Goal: Complete application form

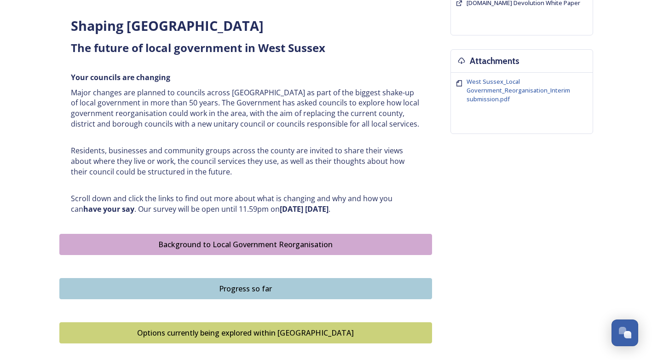
scroll to position [368, 0]
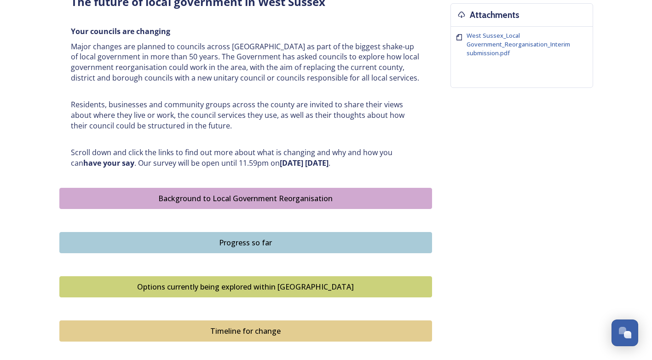
click at [180, 195] on div "Background to Local Government Reorganisation" at bounding box center [245, 198] width 362 height 11
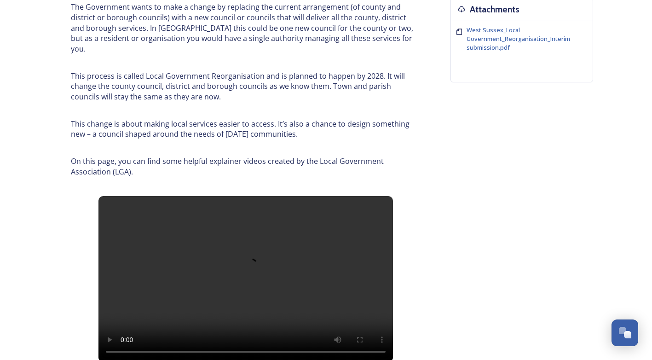
scroll to position [368, 0]
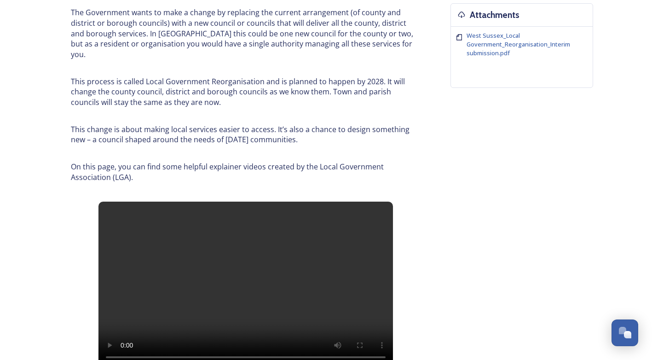
click at [462, 282] on div "Background to Local Government Reorganisation In West Sussex, we have a local g…" at bounding box center [325, 285] width 533 height 1165
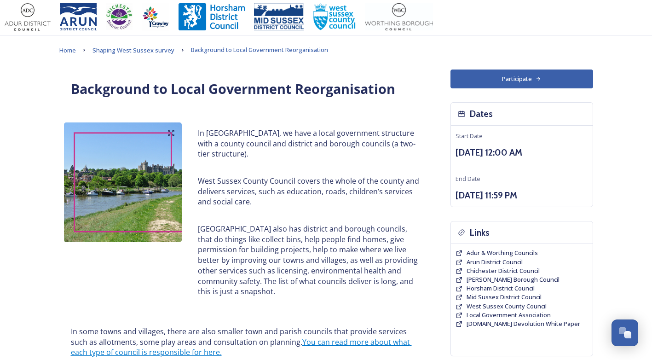
scroll to position [0, 0]
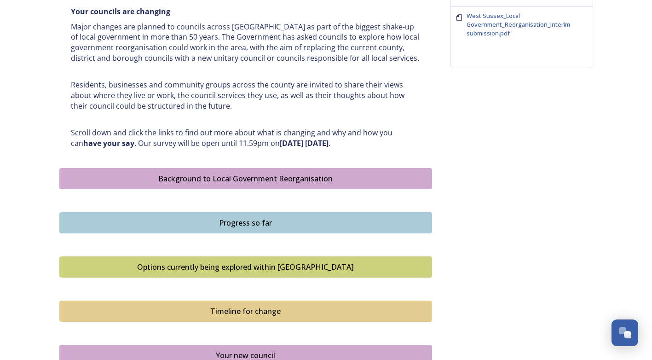
scroll to position [414, 0]
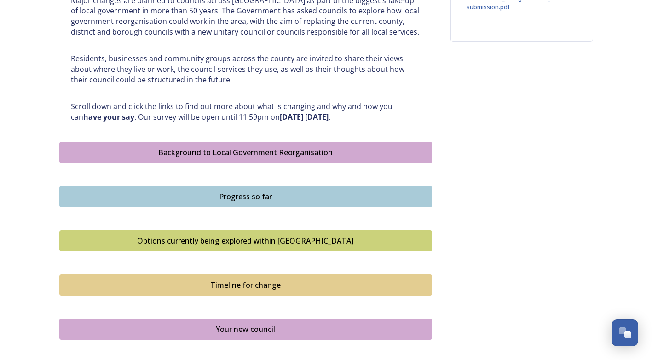
click at [256, 193] on div "Progress so far" at bounding box center [245, 196] width 362 height 11
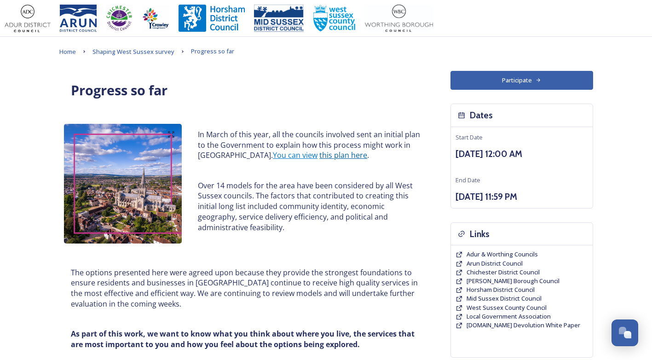
click at [319, 154] on link "this plan here" at bounding box center [343, 155] width 48 height 10
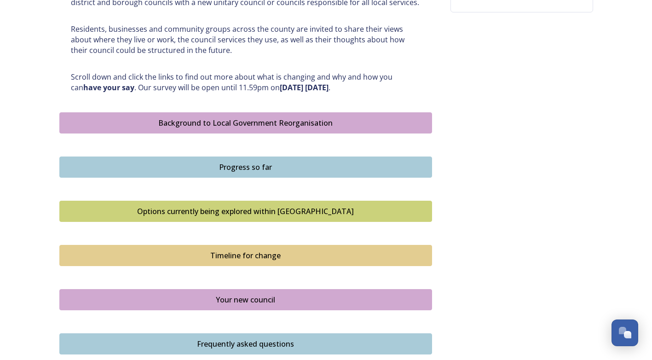
scroll to position [460, 0]
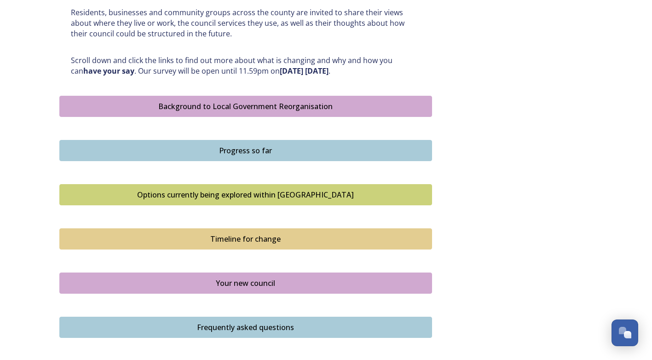
click at [244, 191] on div "Options currently being explored within West Sussex" at bounding box center [245, 194] width 362 height 11
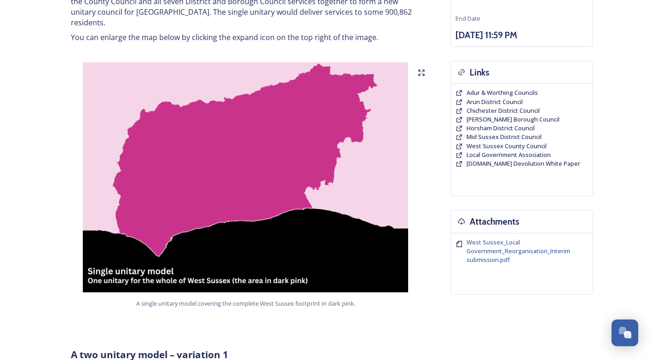
scroll to position [184, 0]
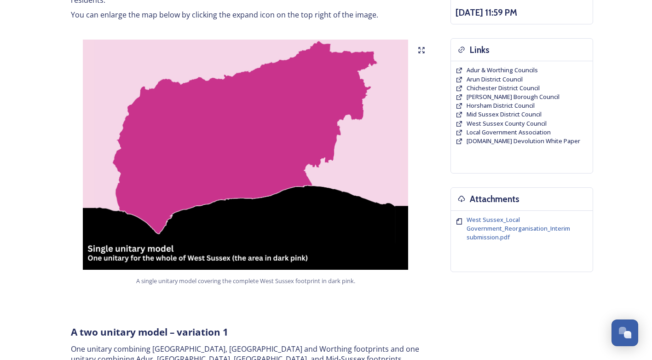
click at [308, 171] on img at bounding box center [245, 155] width 372 height 230
click at [263, 156] on img at bounding box center [245, 155] width 372 height 230
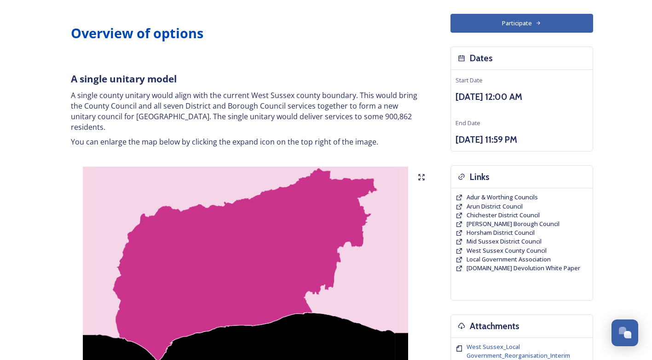
scroll to position [0, 0]
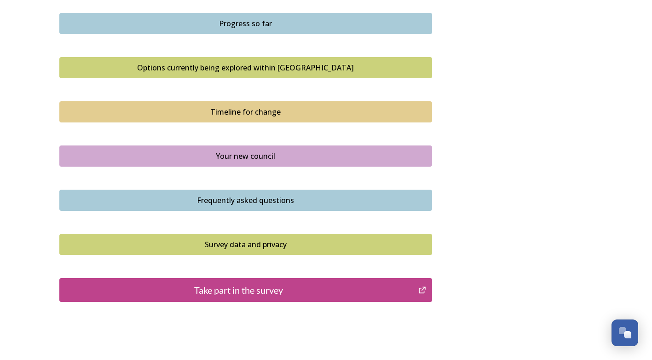
scroll to position [598, 0]
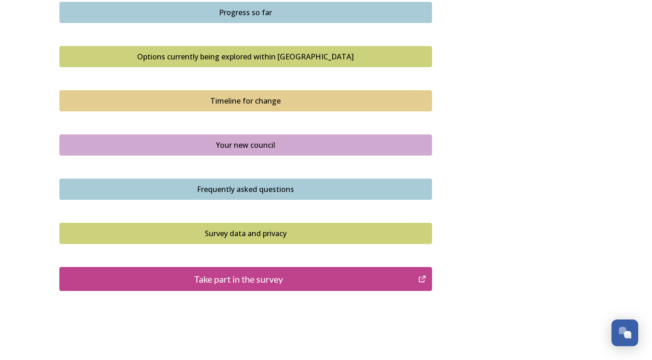
click at [233, 144] on div "Your new council" at bounding box center [245, 144] width 362 height 11
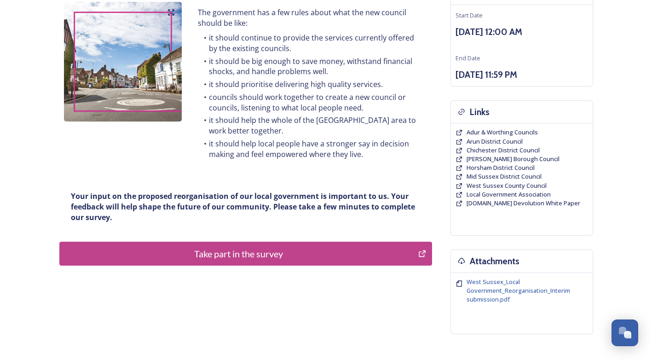
scroll to position [183, 0]
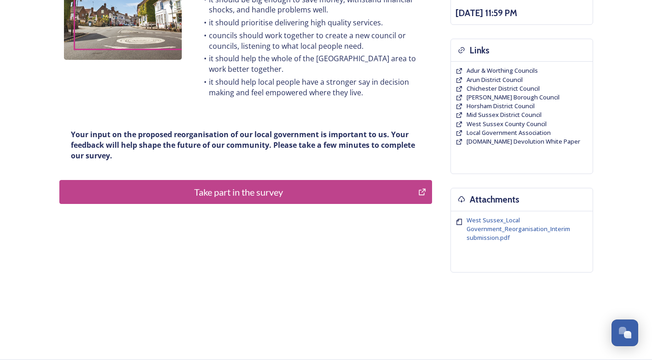
click at [251, 193] on div "Take part in the survey" at bounding box center [238, 192] width 349 height 14
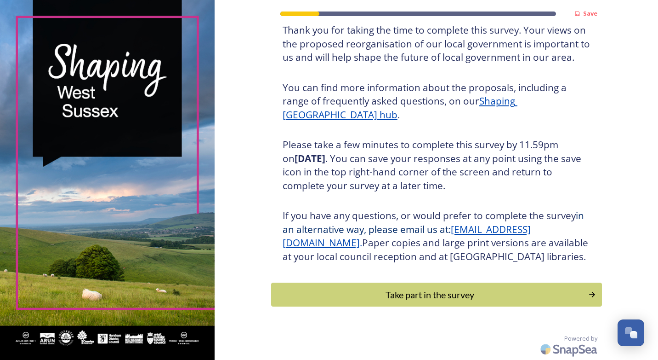
scroll to position [82, 0]
click at [435, 293] on div "Take part in the survey" at bounding box center [430, 294] width 311 height 14
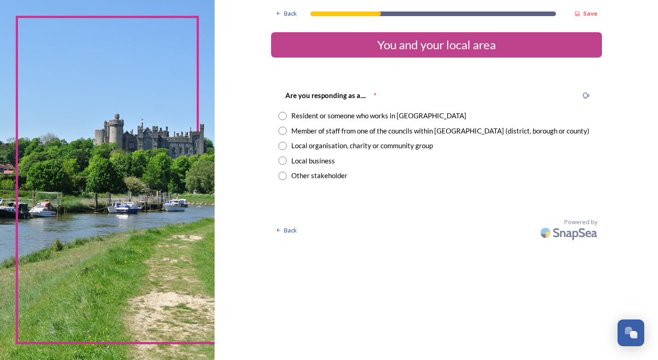
click at [281, 114] on input "radio" at bounding box center [283, 116] width 8 height 8
radio input "true"
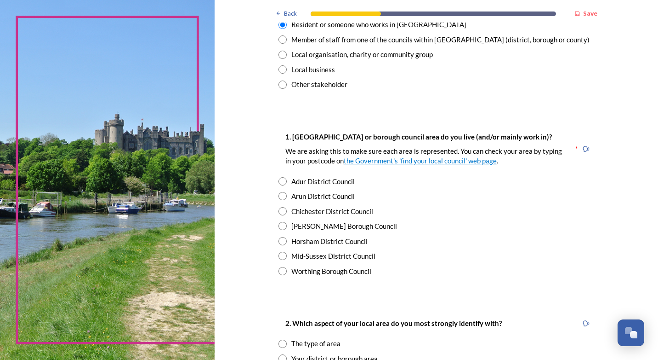
scroll to position [92, 0]
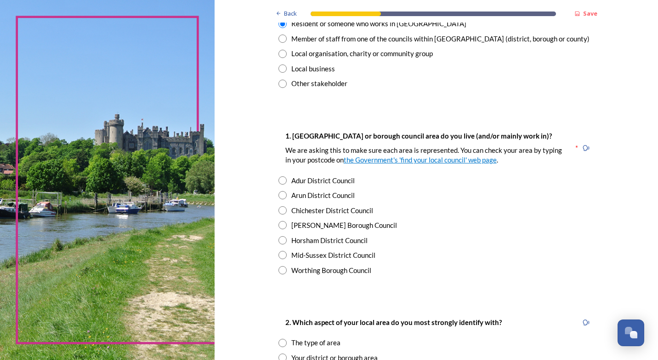
click at [279, 210] on input "radio" at bounding box center [283, 210] width 8 height 8
radio input "true"
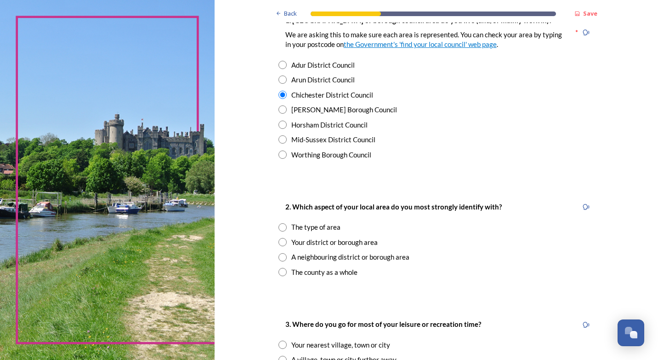
scroll to position [230, 0]
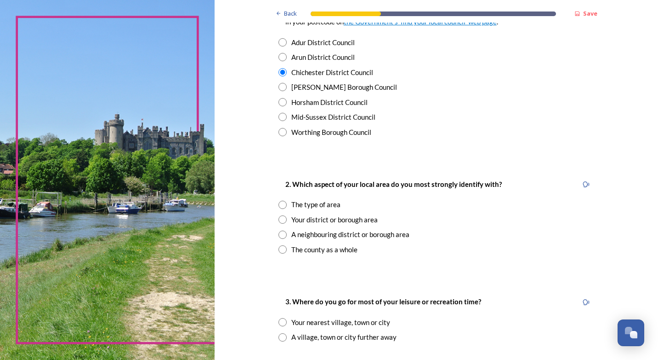
click at [280, 203] on input "radio" at bounding box center [283, 204] width 8 height 8
radio input "true"
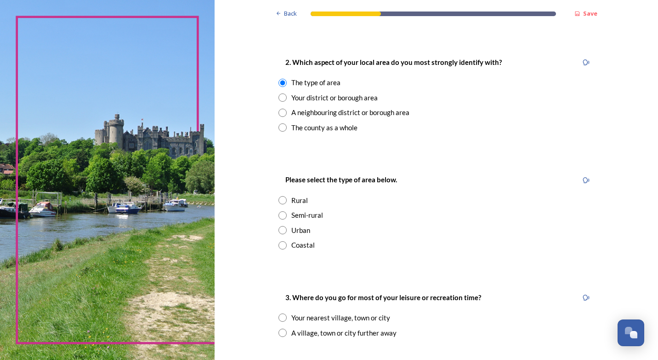
scroll to position [368, 0]
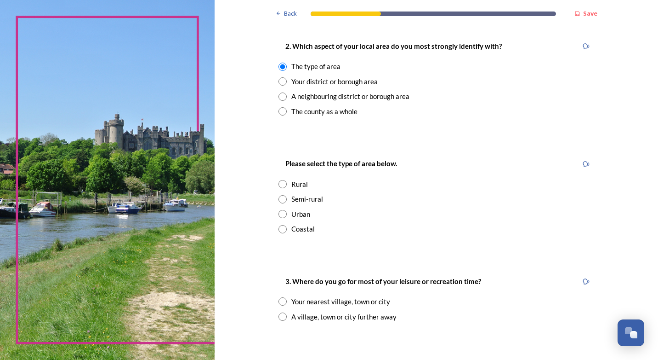
click at [280, 228] on input "radio" at bounding box center [283, 229] width 8 height 8
radio input "true"
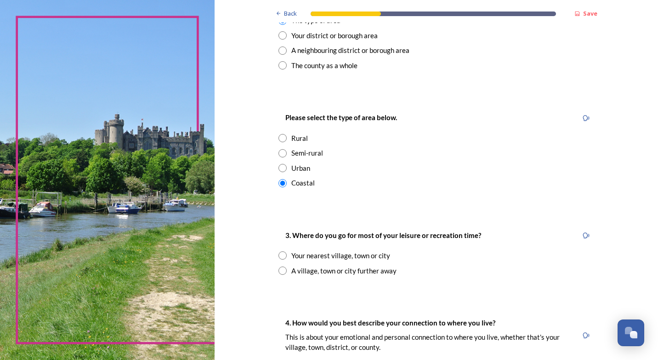
scroll to position [460, 0]
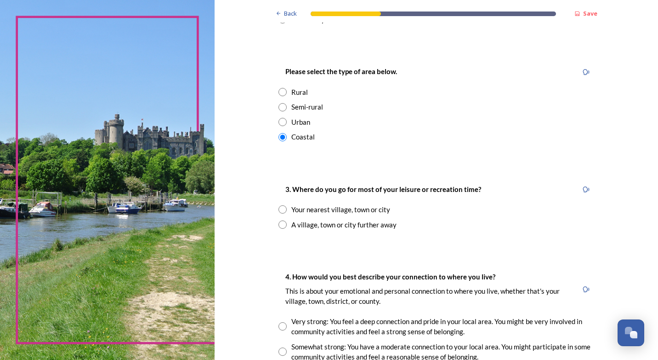
click at [279, 209] on input "radio" at bounding box center [283, 209] width 8 height 8
radio input "true"
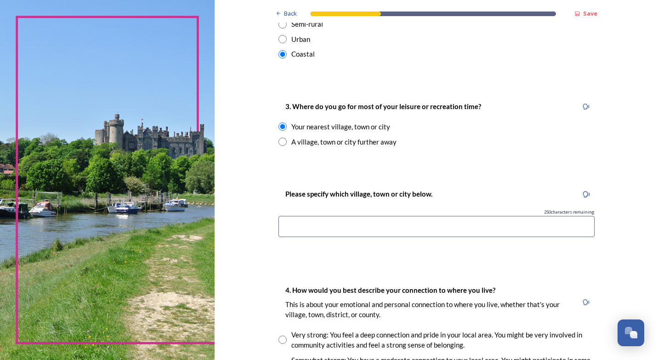
scroll to position [552, 0]
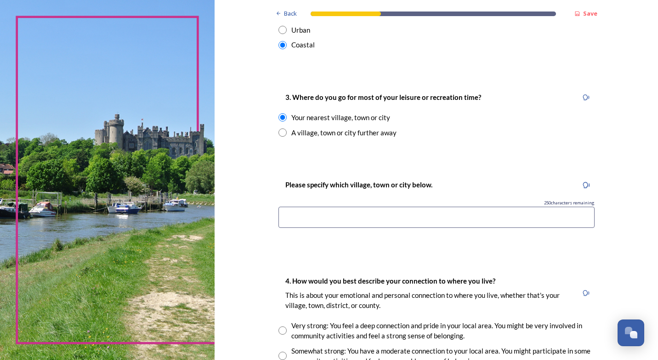
click at [357, 216] on input at bounding box center [437, 216] width 316 height 21
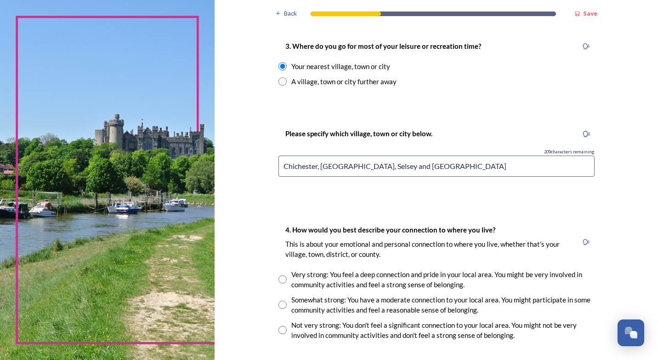
scroll to position [644, 0]
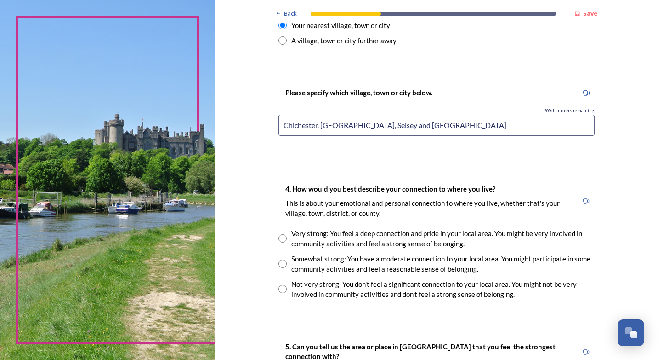
type input "Chichester, [GEOGRAPHIC_DATA], Selsey and [GEOGRAPHIC_DATA]"
click at [279, 235] on input "radio" at bounding box center [283, 238] width 8 height 8
radio input "true"
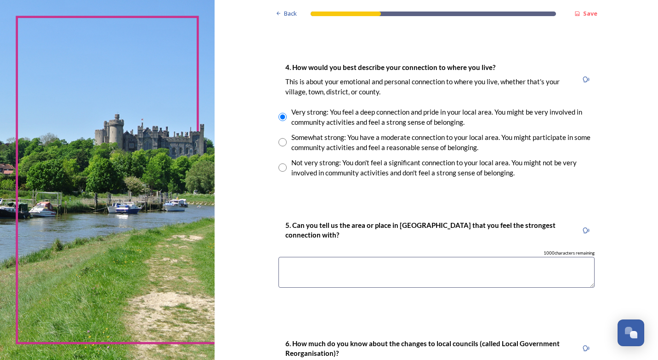
scroll to position [828, 0]
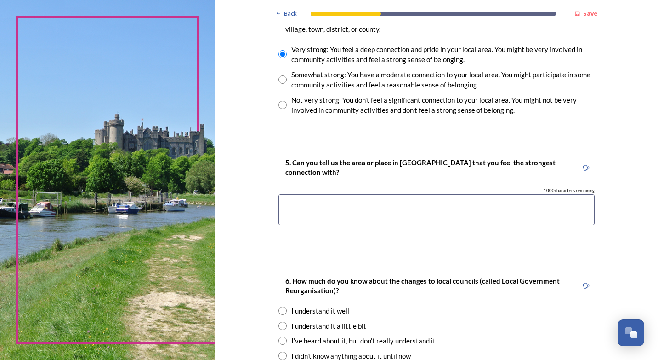
click at [306, 206] on textarea at bounding box center [437, 209] width 316 height 31
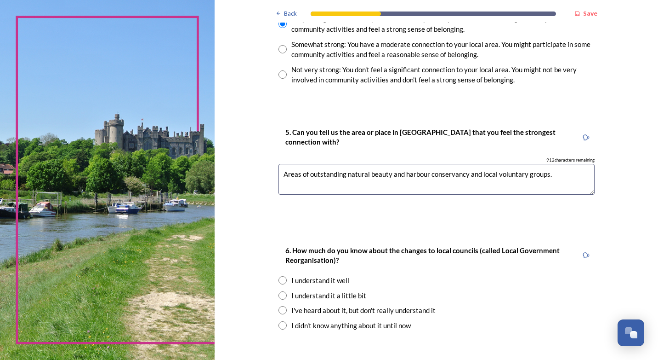
scroll to position [874, 0]
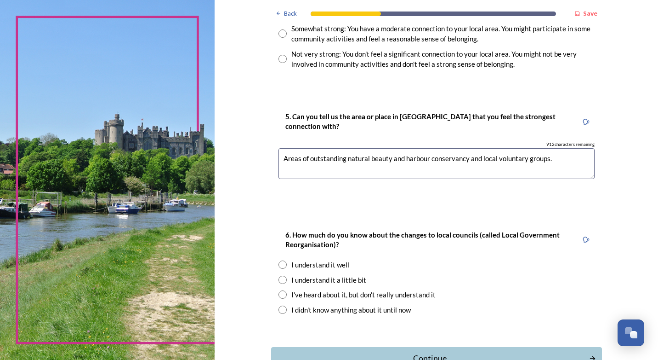
type textarea "Areas of outstanding natural beauty and harbour conservancy and local voluntary…"
click at [279, 276] on input "radio" at bounding box center [283, 279] width 8 height 8
radio input "true"
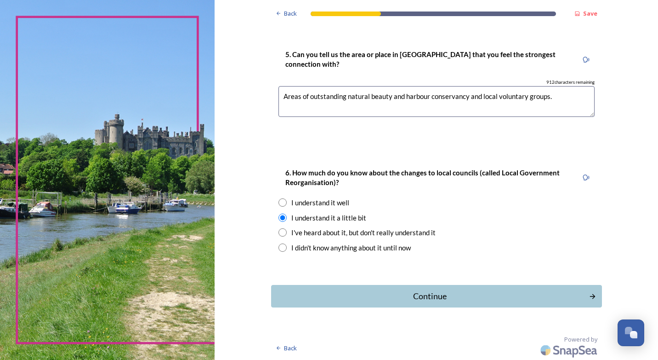
scroll to position [937, 0]
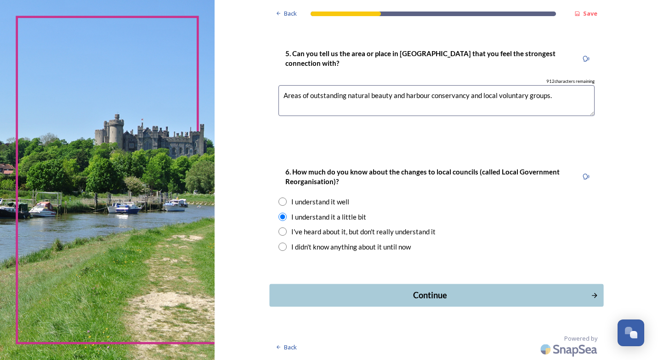
click at [444, 294] on div "Continue" at bounding box center [430, 295] width 311 height 12
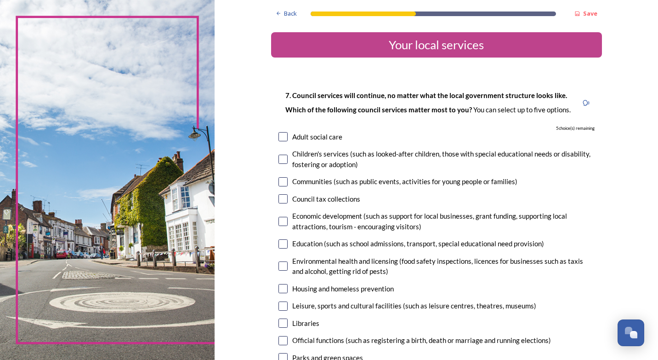
scroll to position [46, 0]
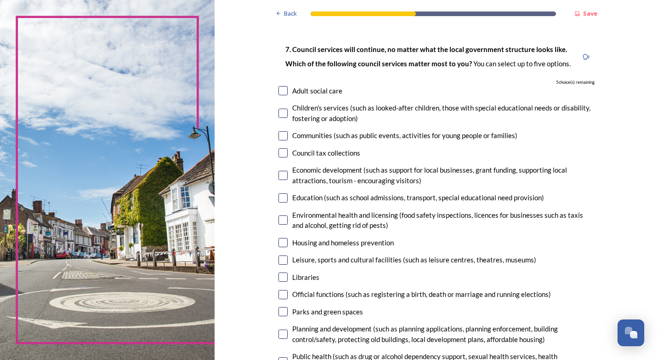
click at [279, 138] on input "checkbox" at bounding box center [283, 135] width 9 height 9
checkbox input "true"
click at [279, 199] on input "checkbox" at bounding box center [283, 197] width 9 height 9
checkbox input "true"
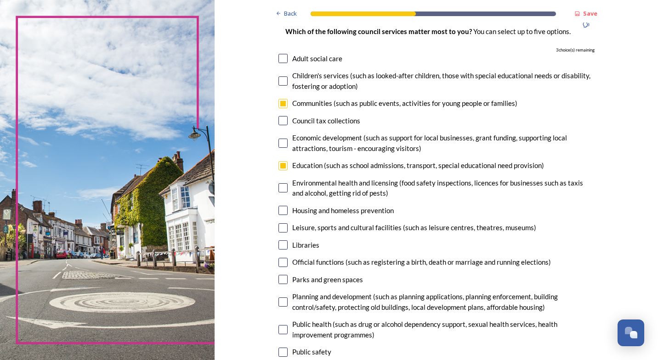
scroll to position [92, 0]
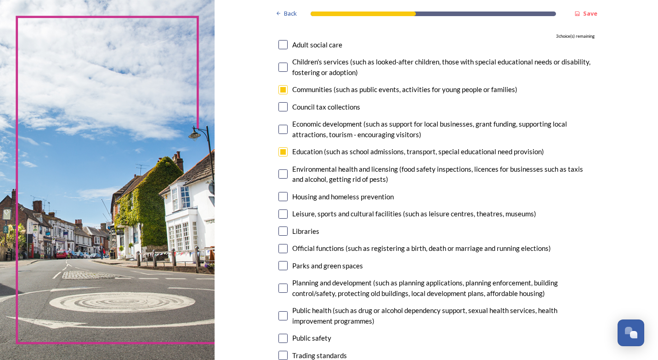
click at [280, 175] on input "checkbox" at bounding box center [283, 173] width 9 height 9
checkbox input "true"
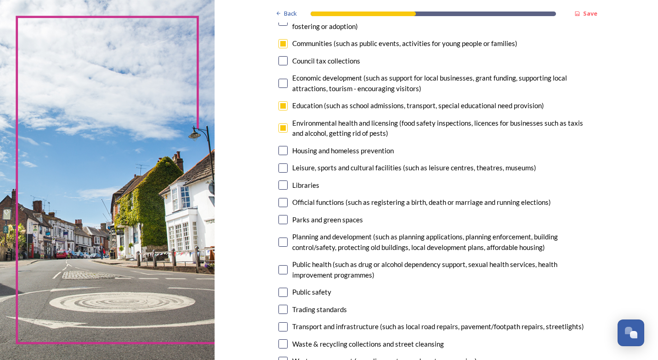
scroll to position [184, 0]
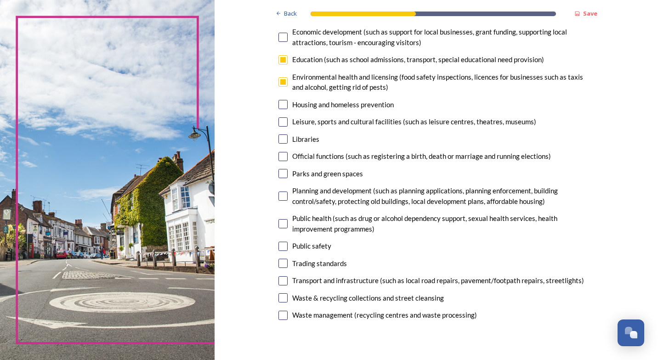
click at [281, 173] on input "checkbox" at bounding box center [283, 173] width 9 height 9
checkbox input "true"
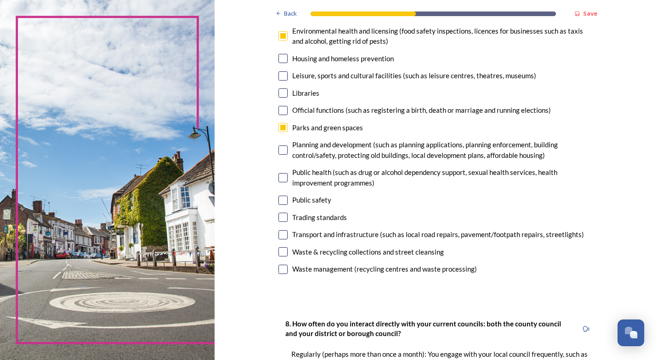
click at [281, 176] on input "checkbox" at bounding box center [283, 177] width 9 height 9
checkbox input "true"
click at [281, 200] on input "checkbox" at bounding box center [283, 199] width 9 height 9
checkbox input "false"
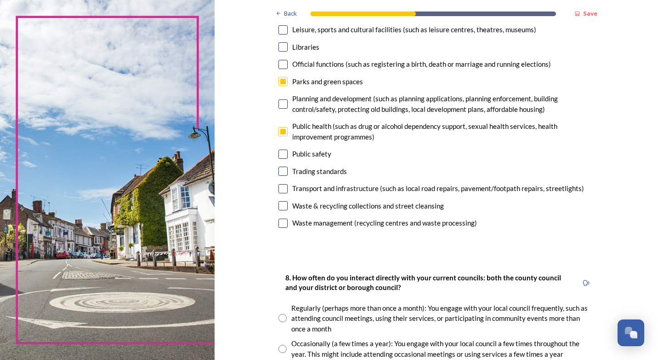
click at [279, 187] on input "checkbox" at bounding box center [283, 188] width 9 height 9
click at [283, 188] on input "checkbox" at bounding box center [283, 188] width 9 height 9
click at [280, 188] on input "checkbox" at bounding box center [283, 188] width 9 height 9
checkbox input "false"
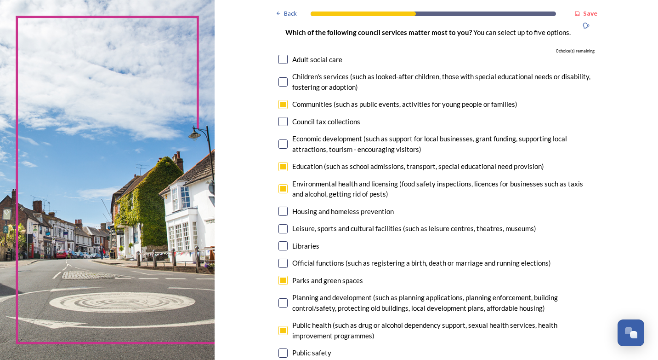
scroll to position [92, 0]
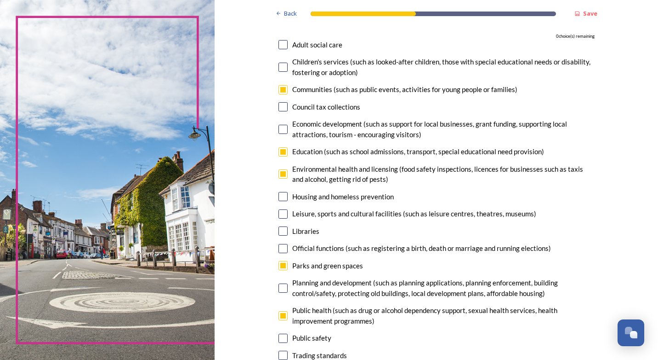
click at [280, 173] on input "checkbox" at bounding box center [283, 173] width 9 height 9
checkbox input "false"
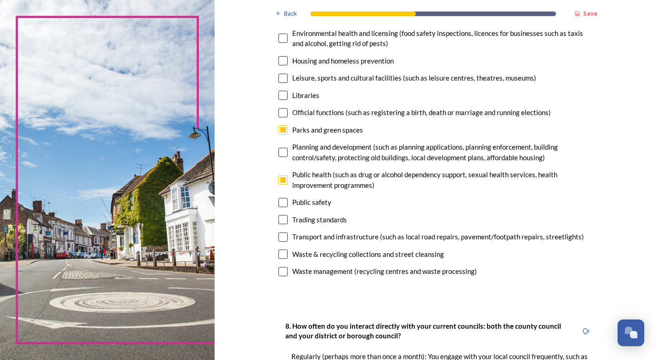
scroll to position [230, 0]
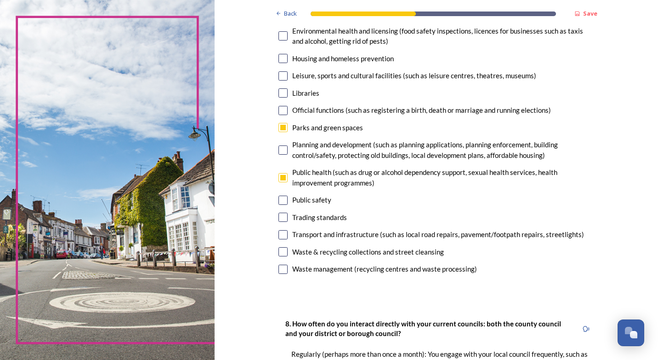
click at [279, 175] on input "checkbox" at bounding box center [283, 177] width 9 height 9
checkbox input "false"
click at [280, 236] on input "checkbox" at bounding box center [283, 234] width 9 height 9
checkbox input "true"
click at [281, 252] on input "checkbox" at bounding box center [283, 251] width 9 height 9
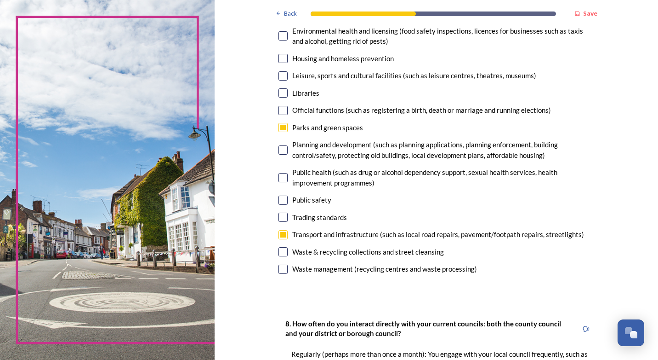
checkbox input "true"
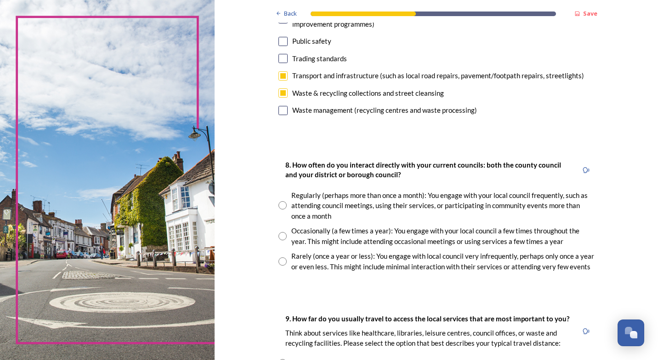
scroll to position [414, 0]
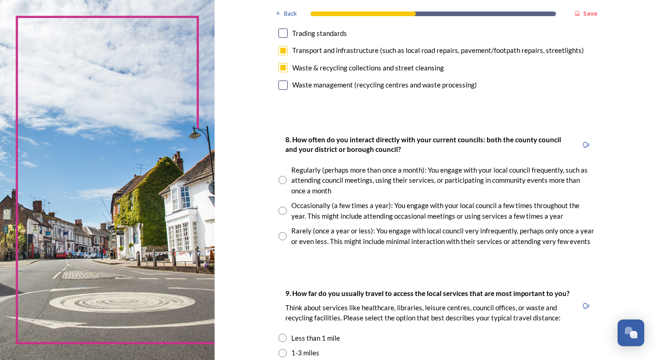
click at [280, 209] on input "radio" at bounding box center [283, 210] width 8 height 8
radio input "true"
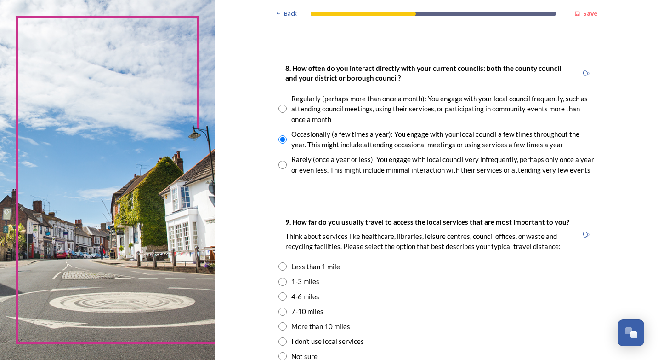
scroll to position [506, 0]
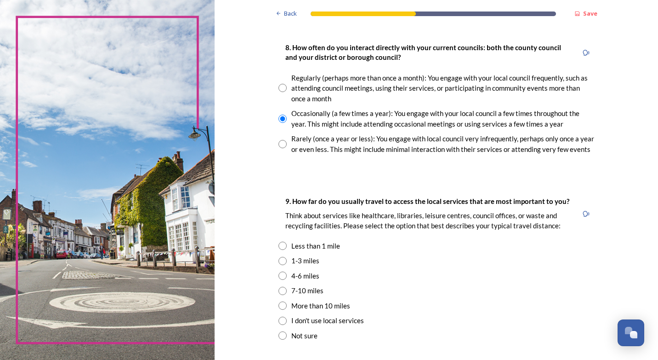
click at [279, 260] on input "radio" at bounding box center [283, 261] width 8 height 8
radio input "true"
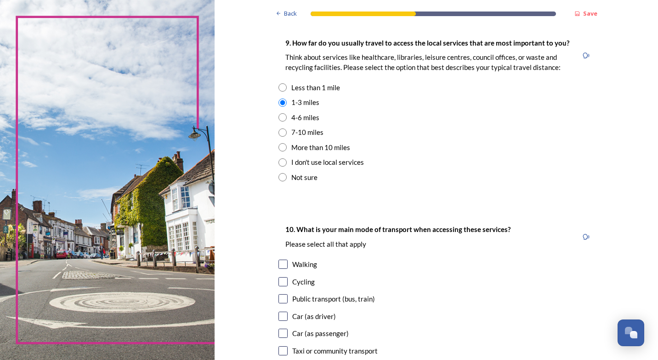
scroll to position [736, 0]
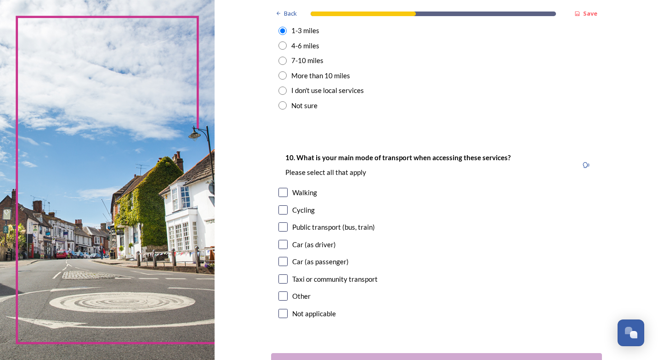
click at [279, 241] on input "checkbox" at bounding box center [283, 244] width 9 height 9
checkbox input "true"
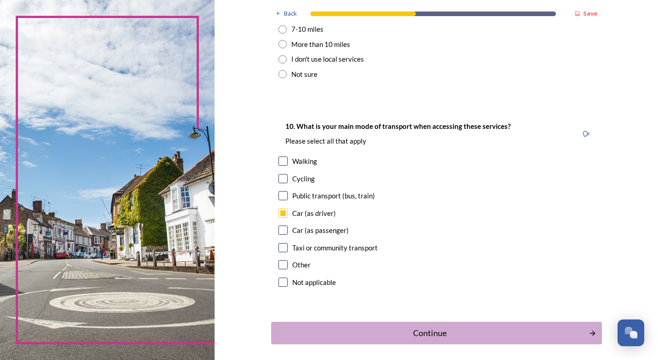
scroll to position [805, 0]
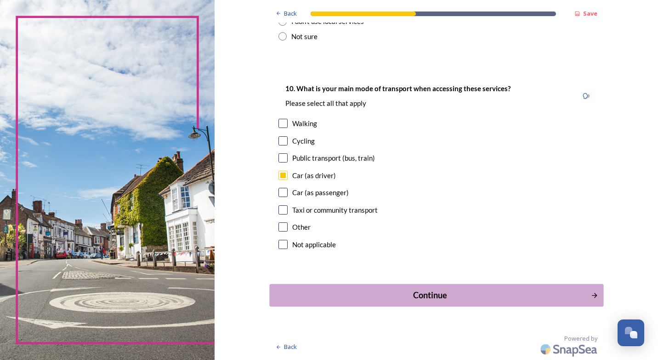
click at [468, 294] on div "Continue" at bounding box center [430, 295] width 311 height 12
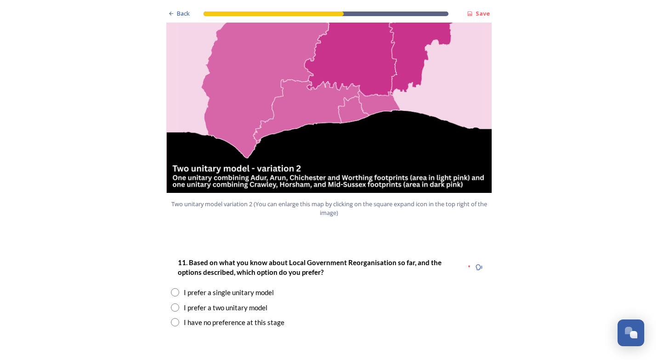
scroll to position [1058, 0]
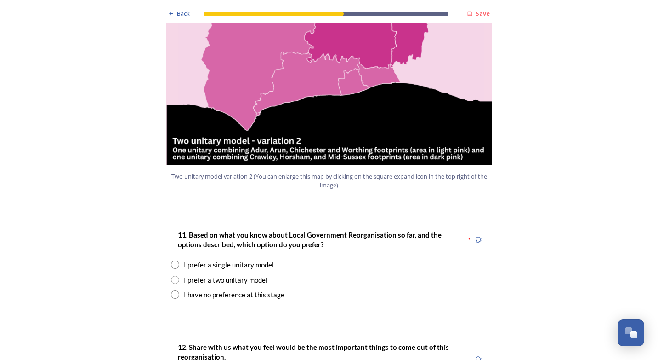
click at [171, 275] on input "radio" at bounding box center [175, 279] width 8 height 8
radio input "true"
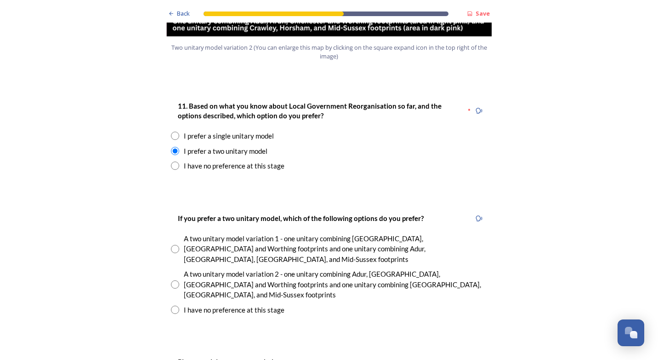
scroll to position [1196, 0]
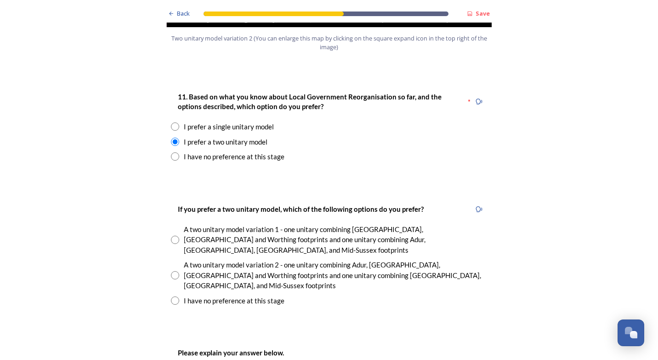
click at [171, 235] on input "radio" at bounding box center [175, 239] width 8 height 8
radio input "true"
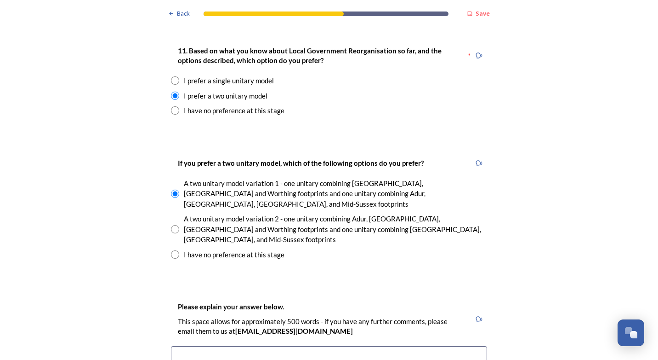
scroll to position [1333, 0]
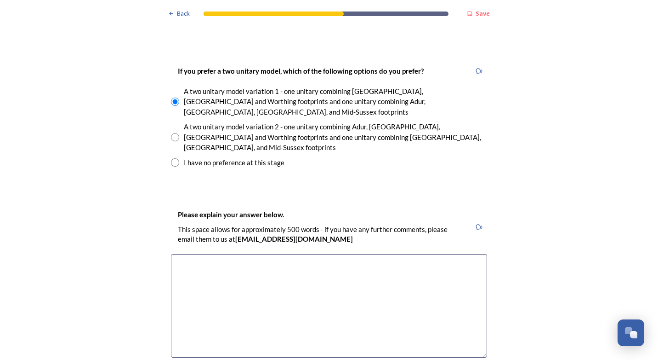
click at [210, 254] on textarea at bounding box center [329, 305] width 316 height 103
click at [391, 254] on textarea "Demographics, getting around using public transport and access for all" at bounding box center [329, 305] width 316 height 103
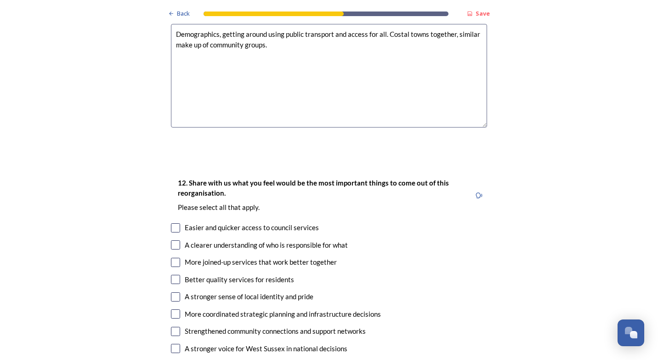
scroll to position [1609, 0]
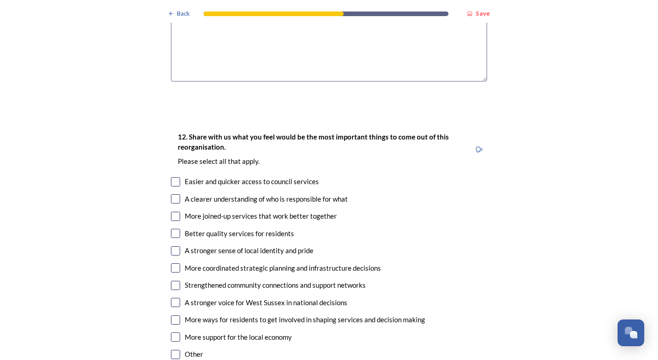
type textarea "Demographics, getting around using public transport and access for all. Costal …"
click at [171, 212] on input "checkbox" at bounding box center [175, 216] width 9 height 9
checkbox input "true"
click at [172, 263] on input "checkbox" at bounding box center [175, 267] width 9 height 9
checkbox input "true"
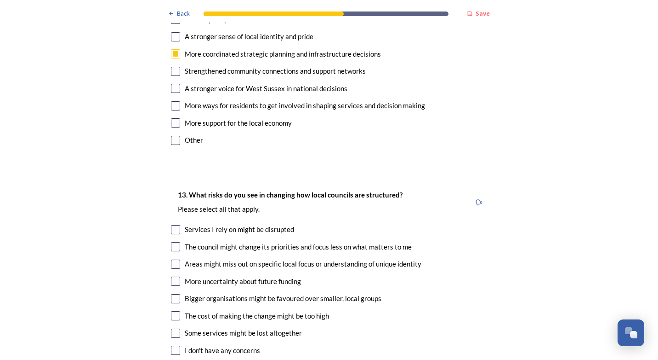
scroll to position [1839, 0]
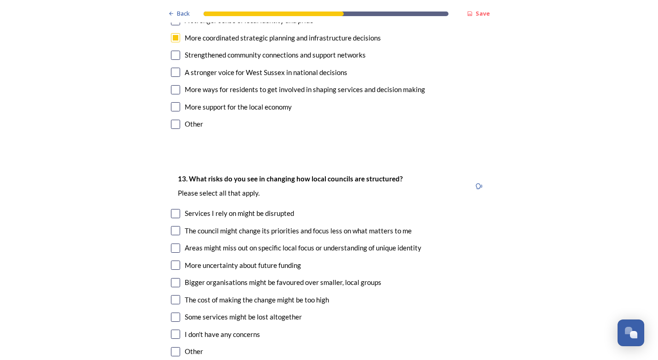
click at [171, 226] on input "checkbox" at bounding box center [175, 230] width 9 height 9
checkbox input "true"
click at [172, 243] on input "checkbox" at bounding box center [175, 247] width 9 height 9
checkbox input "true"
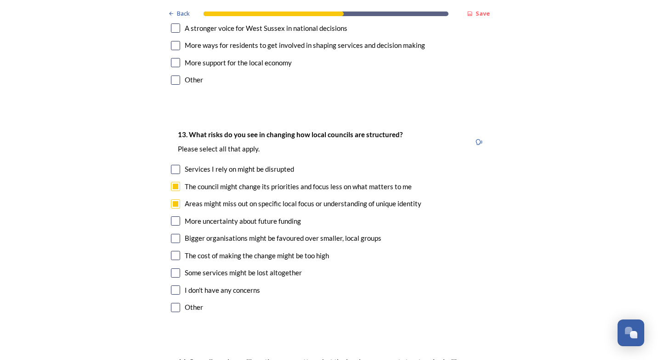
scroll to position [1885, 0]
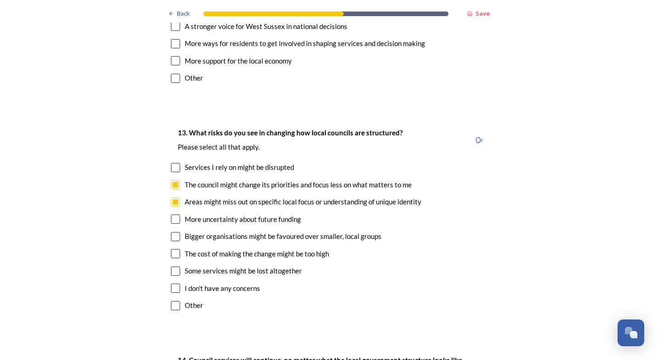
click at [173, 301] on input "checkbox" at bounding box center [175, 305] width 9 height 9
checkbox input "true"
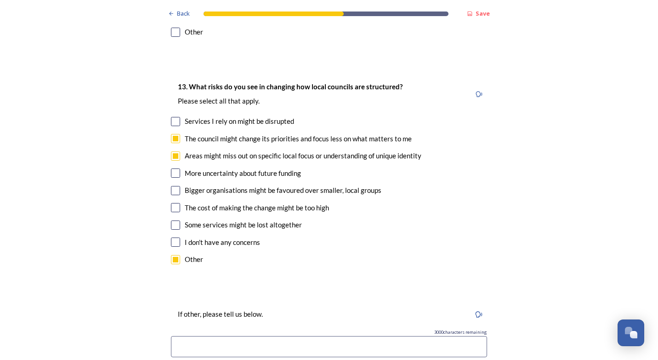
click at [211, 336] on input at bounding box center [329, 346] width 316 height 21
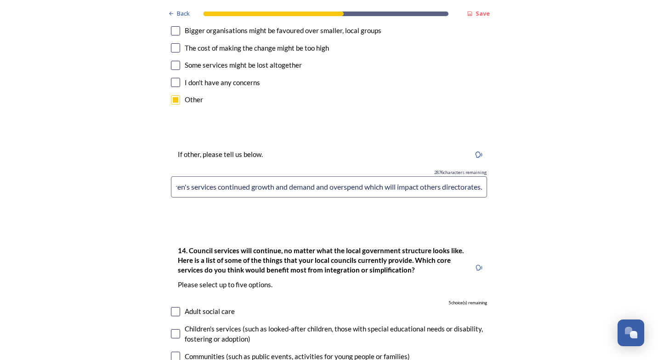
scroll to position [2207, 0]
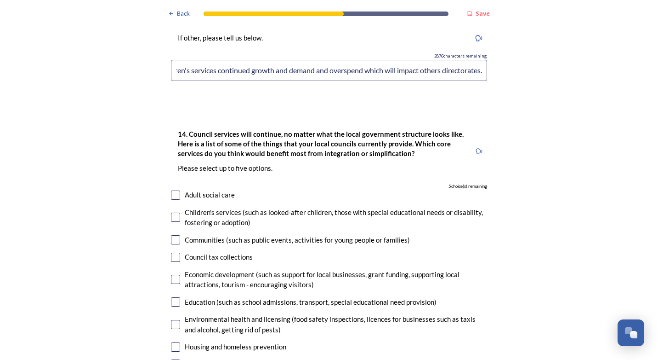
type input "West Sussex adults and children's services continued growth and demand and over…"
click at [173, 297] on input "checkbox" at bounding box center [175, 301] width 9 height 9
checkbox input "true"
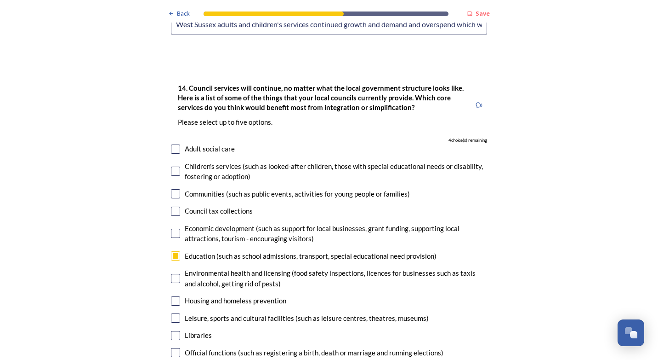
click at [174, 313] on input "checkbox" at bounding box center [175, 317] width 9 height 9
checkbox input "true"
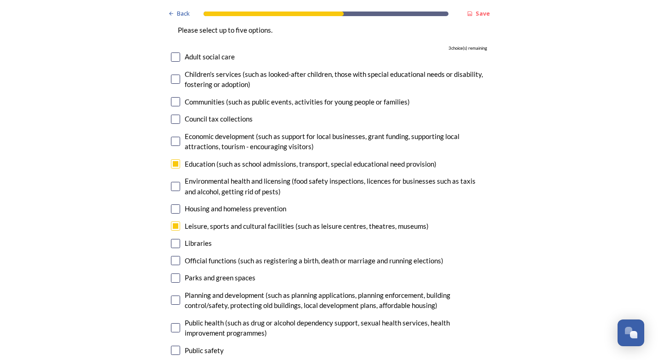
scroll to position [2391, 0]
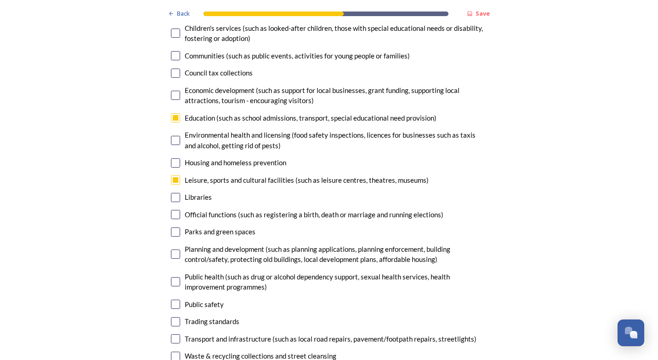
click at [172, 299] on input "checkbox" at bounding box center [175, 303] width 9 height 9
checkbox input "true"
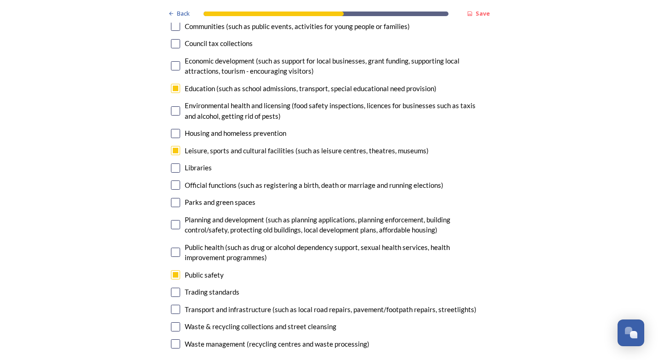
scroll to position [2437, 0]
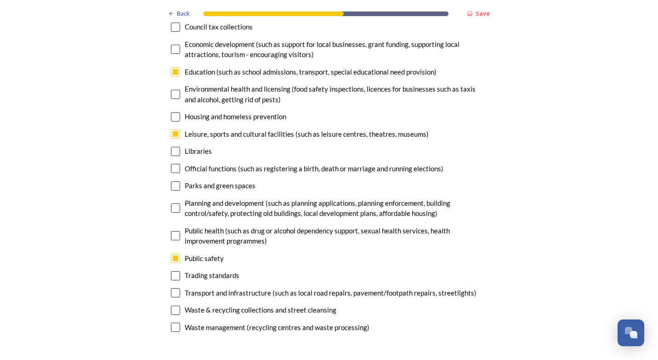
click at [172, 288] on input "checkbox" at bounding box center [175, 292] width 9 height 9
checkbox input "true"
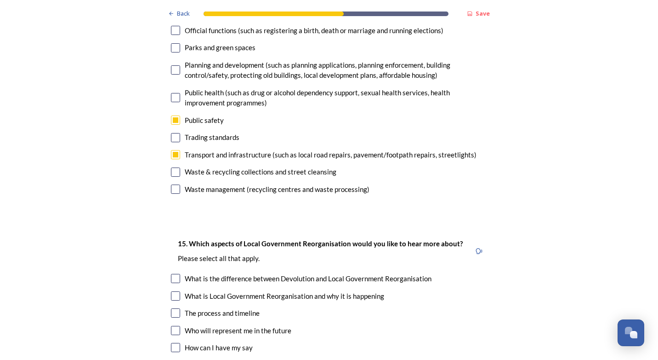
scroll to position [2621, 0]
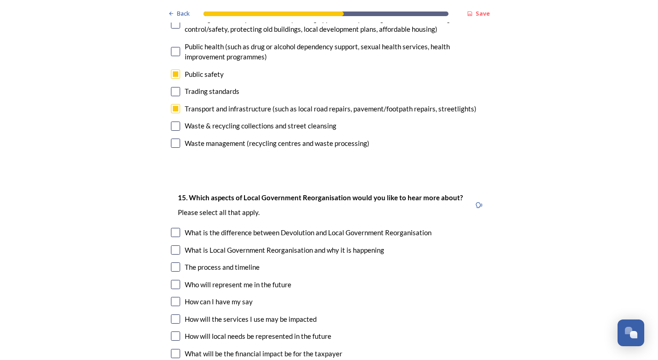
click at [172, 331] on input "checkbox" at bounding box center [175, 335] width 9 height 9
checkbox input "true"
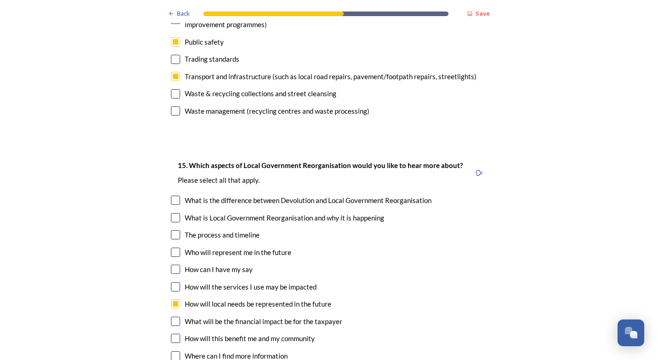
scroll to position [2667, 0]
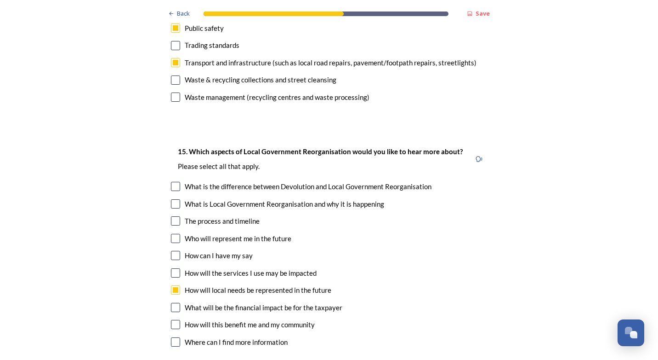
click at [174, 303] on input "checkbox" at bounding box center [175, 307] width 9 height 9
checkbox input "true"
click at [171, 320] on input "checkbox" at bounding box center [175, 324] width 9 height 9
checkbox input "true"
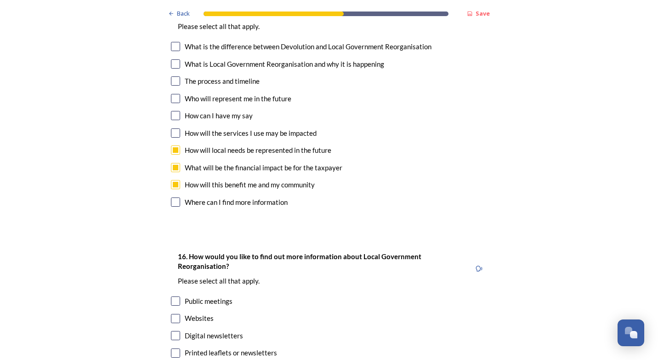
scroll to position [2851, 0]
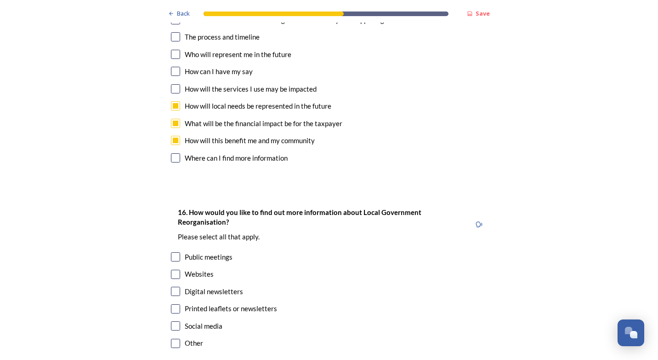
click at [172, 286] on input "checkbox" at bounding box center [175, 290] width 9 height 9
checkbox input "true"
click at [173, 304] on input "checkbox" at bounding box center [175, 308] width 9 height 9
checkbox input "true"
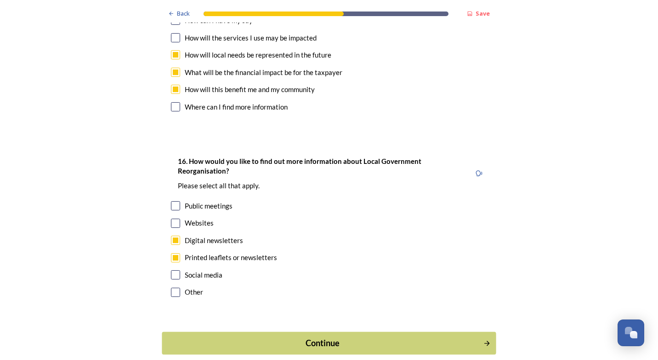
click at [316, 337] on div "Continue" at bounding box center [322, 343] width 311 height 12
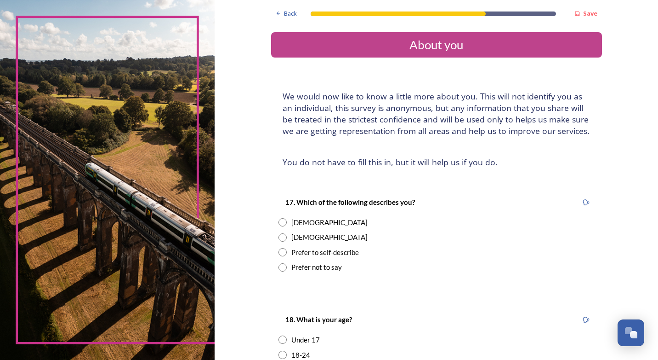
click at [279, 224] on input "radio" at bounding box center [283, 222] width 8 height 8
radio input "true"
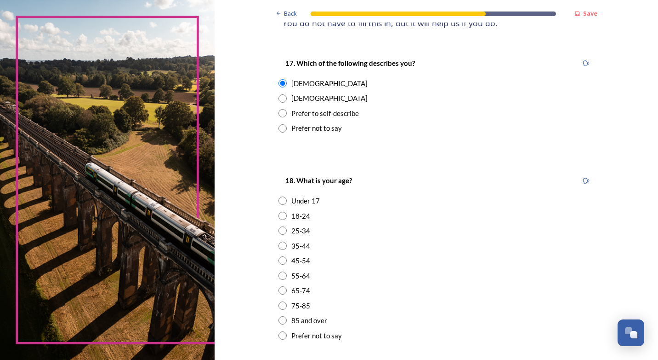
scroll to position [184, 0]
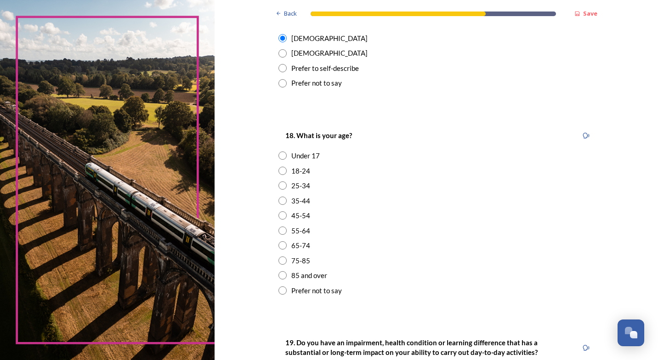
click at [279, 217] on input "radio" at bounding box center [283, 215] width 8 height 8
radio input "true"
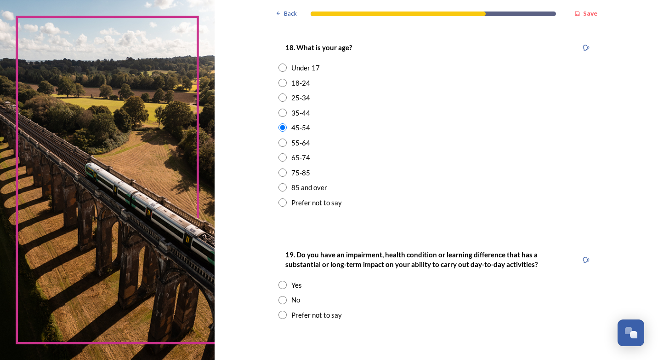
scroll to position [322, 0]
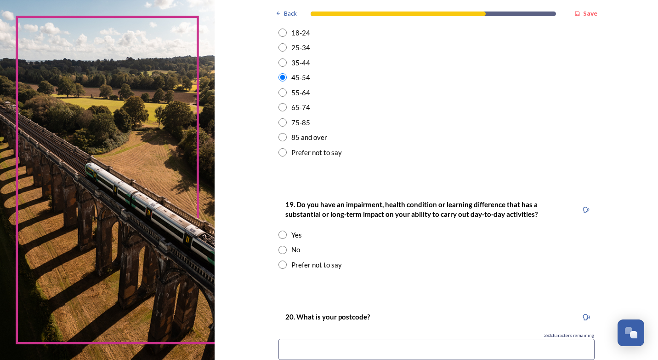
click at [279, 251] on input "radio" at bounding box center [283, 250] width 8 height 8
radio input "true"
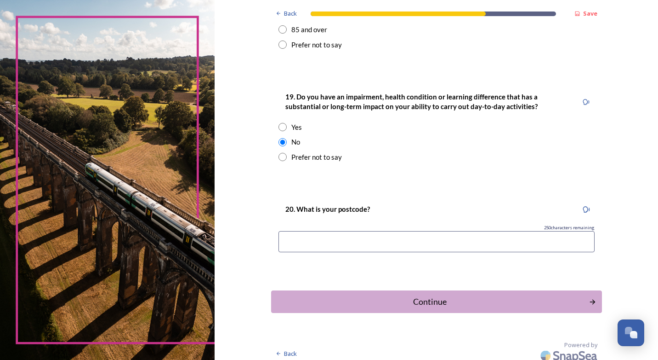
scroll to position [436, 0]
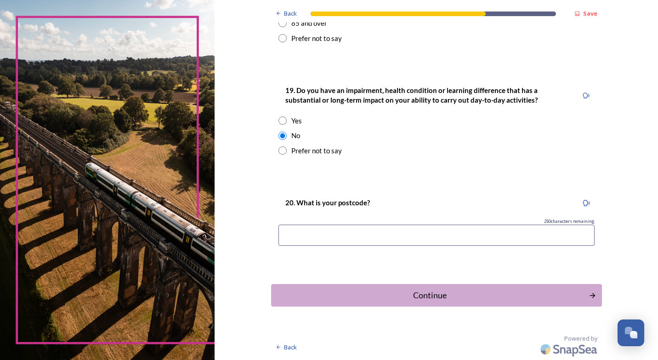
click at [350, 227] on input at bounding box center [437, 234] width 316 height 21
type input "PO19 8RJ"
click at [415, 301] on div "Continue" at bounding box center [430, 295] width 311 height 12
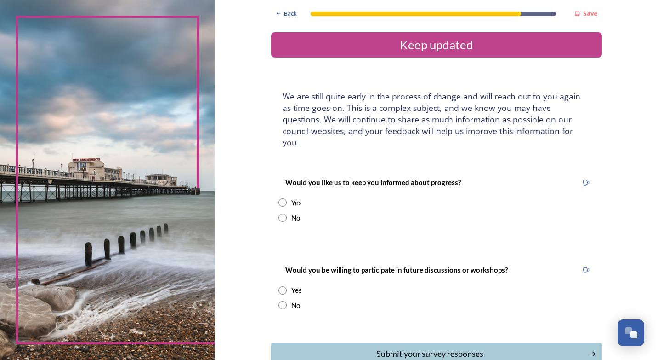
click at [279, 198] on input "radio" at bounding box center [283, 202] width 8 height 8
radio input "true"
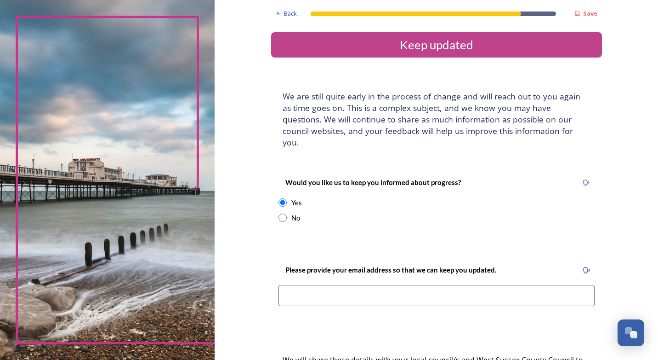
click at [342, 287] on input at bounding box center [437, 295] width 316 height 21
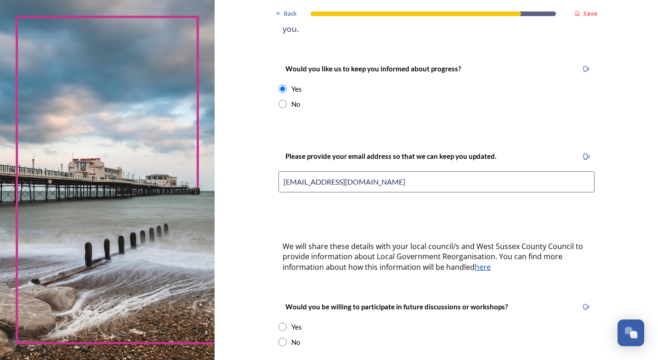
scroll to position [184, 0]
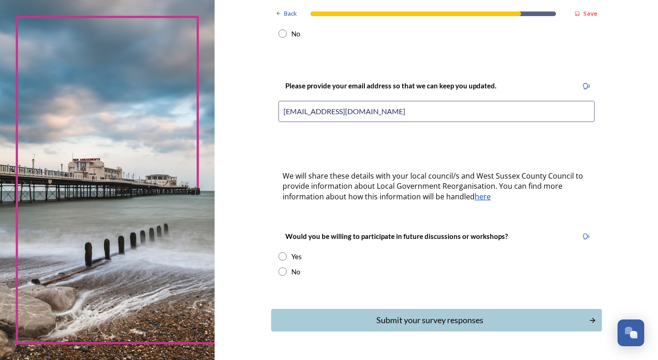
type input "[EMAIL_ADDRESS][DOMAIN_NAME]"
click at [279, 267] on input "radio" at bounding box center [283, 271] width 8 height 8
radio input "true"
click at [418, 314] on div "Submit your survey responses" at bounding box center [430, 320] width 311 height 12
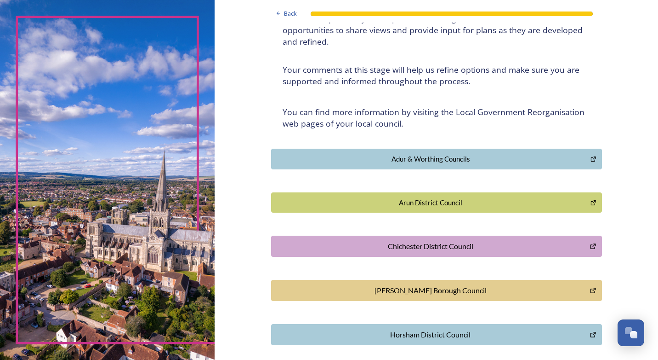
scroll to position [95, 0]
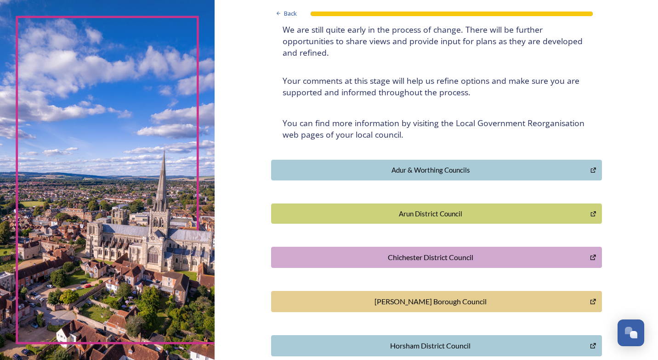
click at [431, 255] on div "Chichester District Council" at bounding box center [430, 257] width 309 height 11
